Goal: Information Seeking & Learning: Learn about a topic

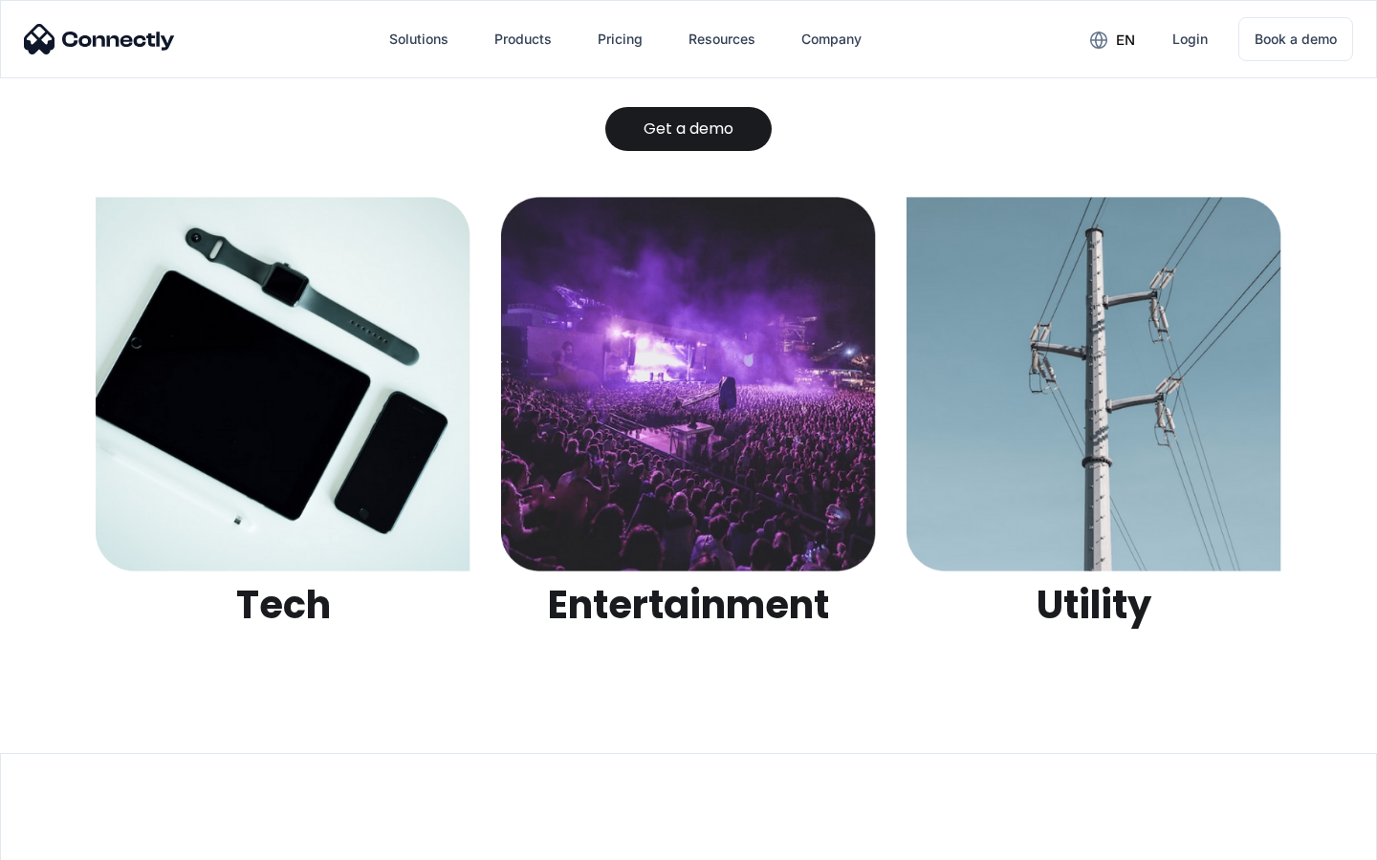
scroll to position [6031, 0]
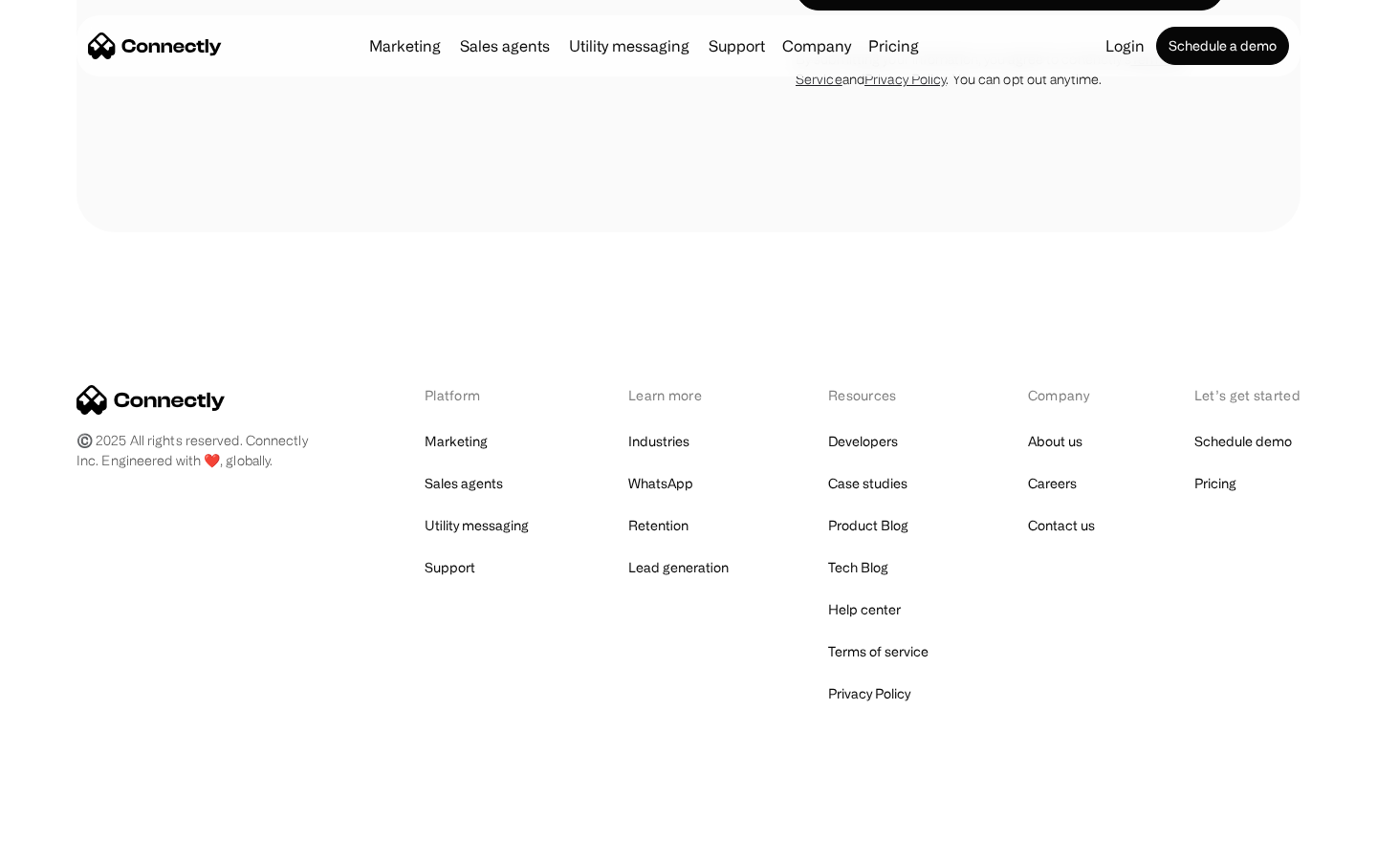
scroll to position [2030, 0]
